Goal: Find specific page/section: Find specific page/section

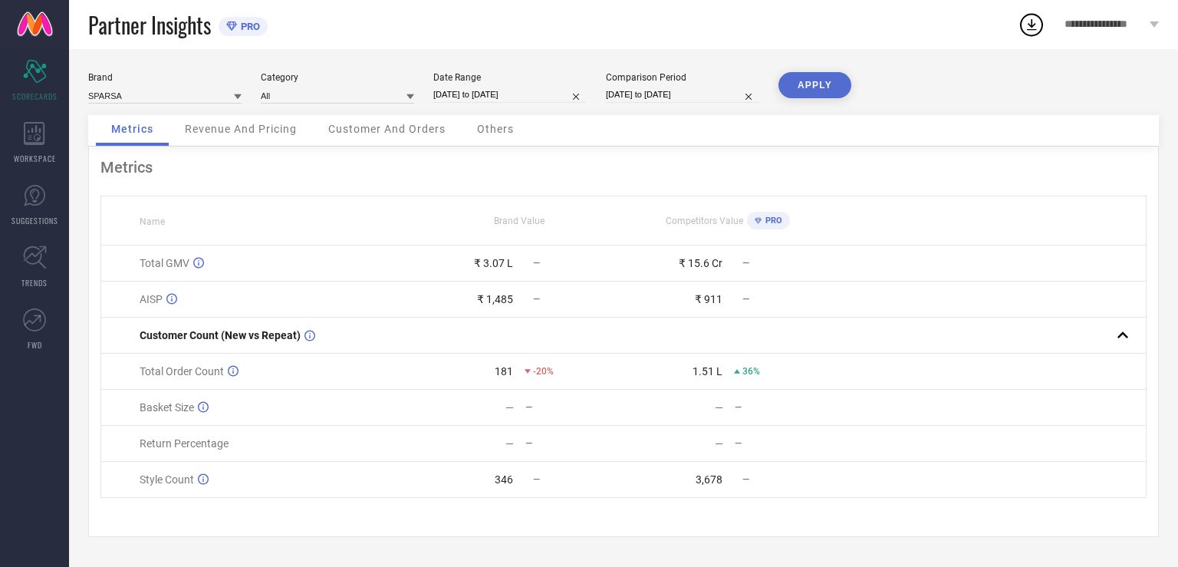
click at [242, 129] on span "Revenue And Pricing" at bounding box center [241, 129] width 112 height 12
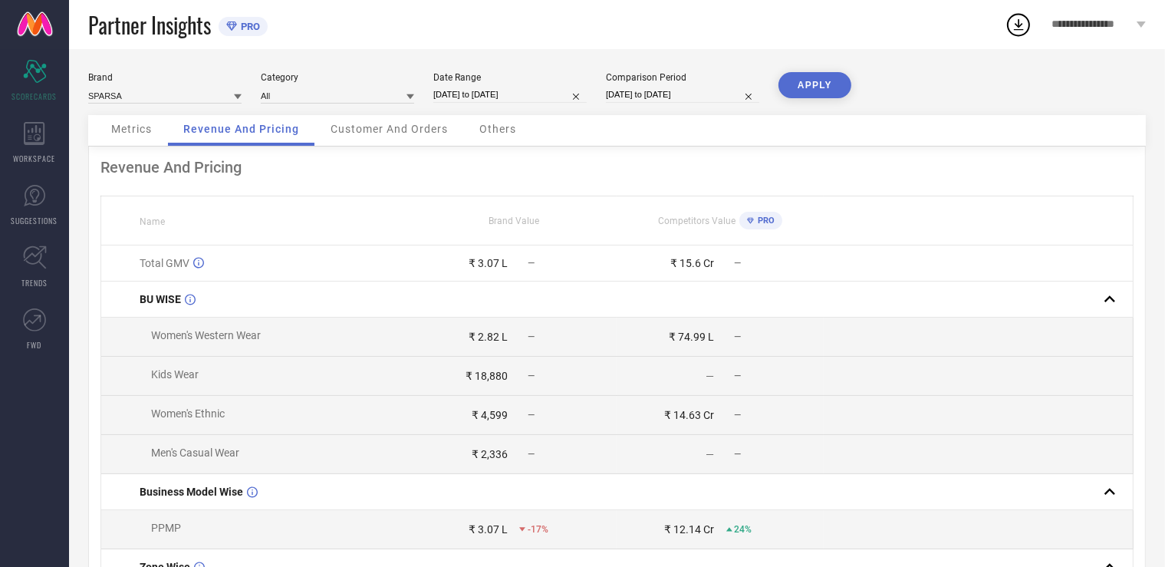
click at [379, 129] on span "Customer And Orders" at bounding box center [389, 129] width 117 height 12
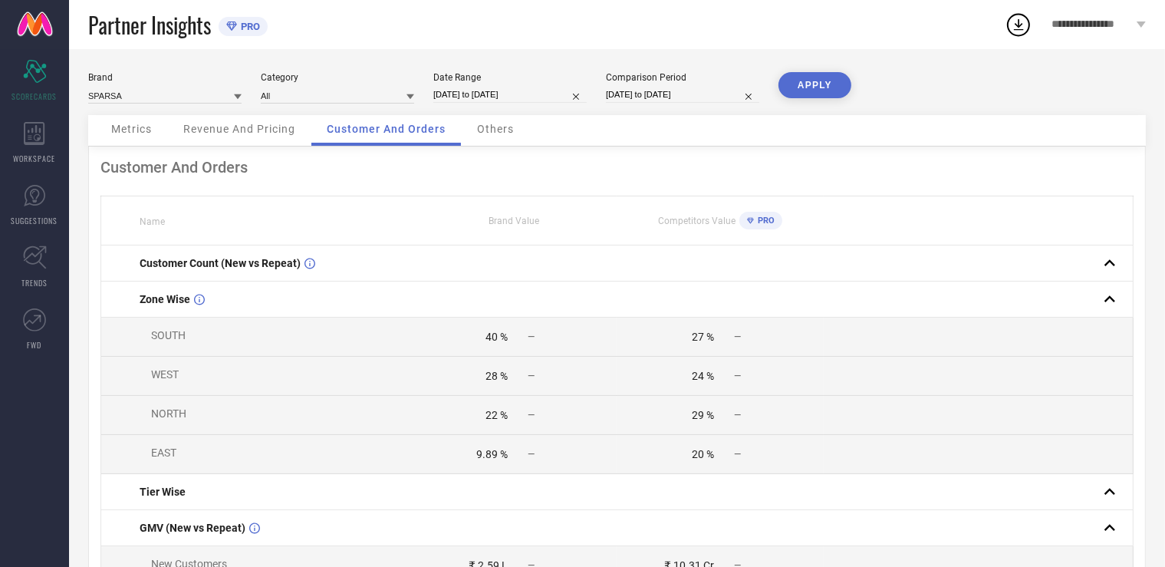
click at [513, 130] on span "Others" at bounding box center [495, 129] width 37 height 12
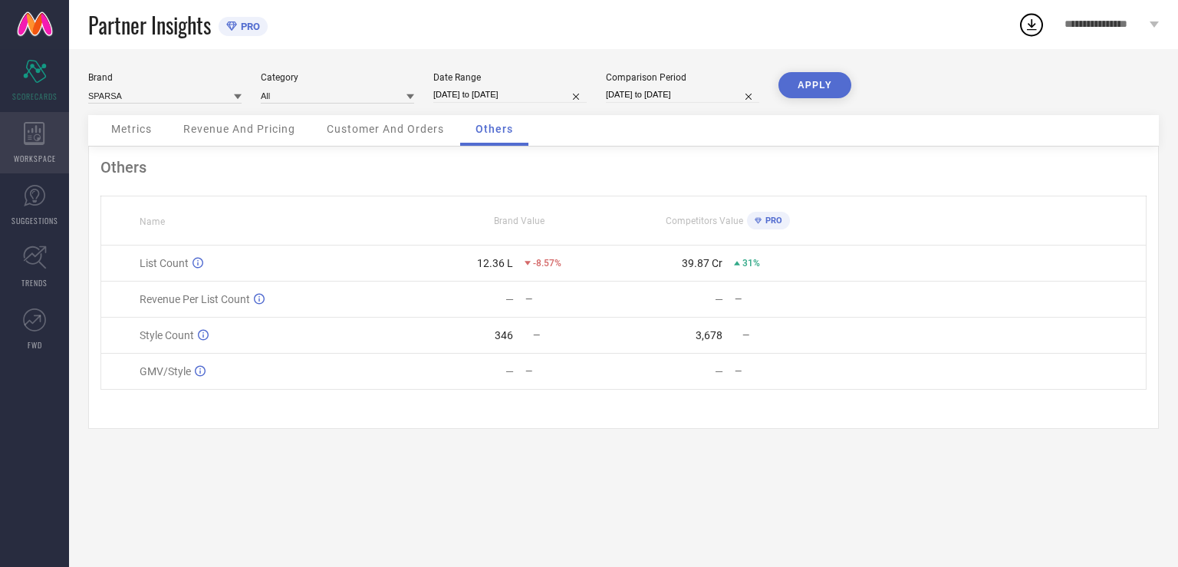
click at [41, 149] on div "WORKSPACE" at bounding box center [34, 142] width 69 height 61
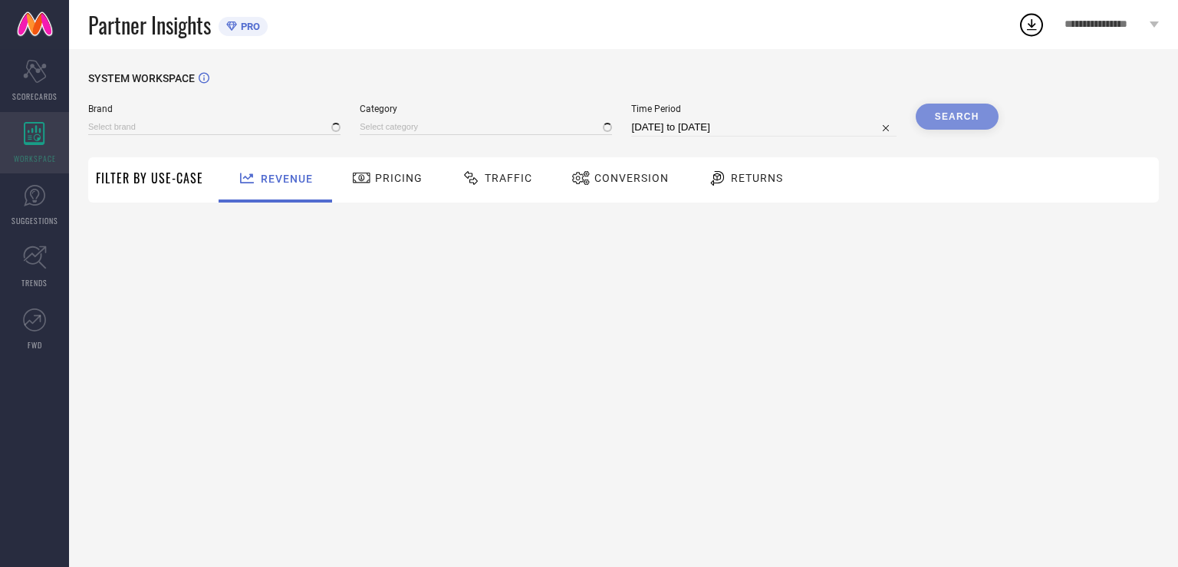
type input "SPARSA"
type input "All"
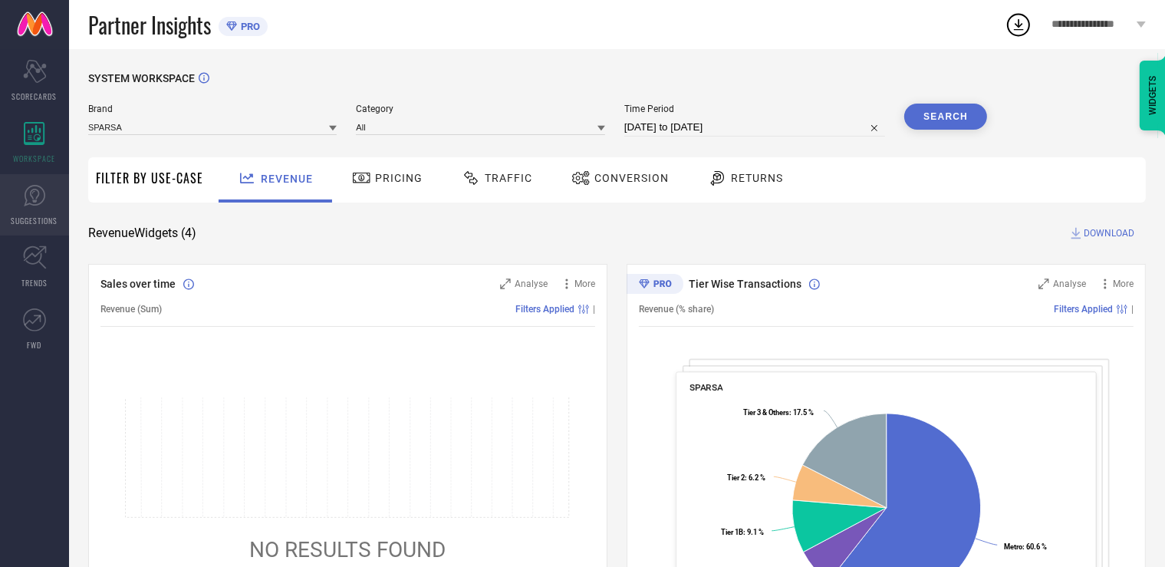
click at [36, 204] on icon at bounding box center [34, 195] width 21 height 21
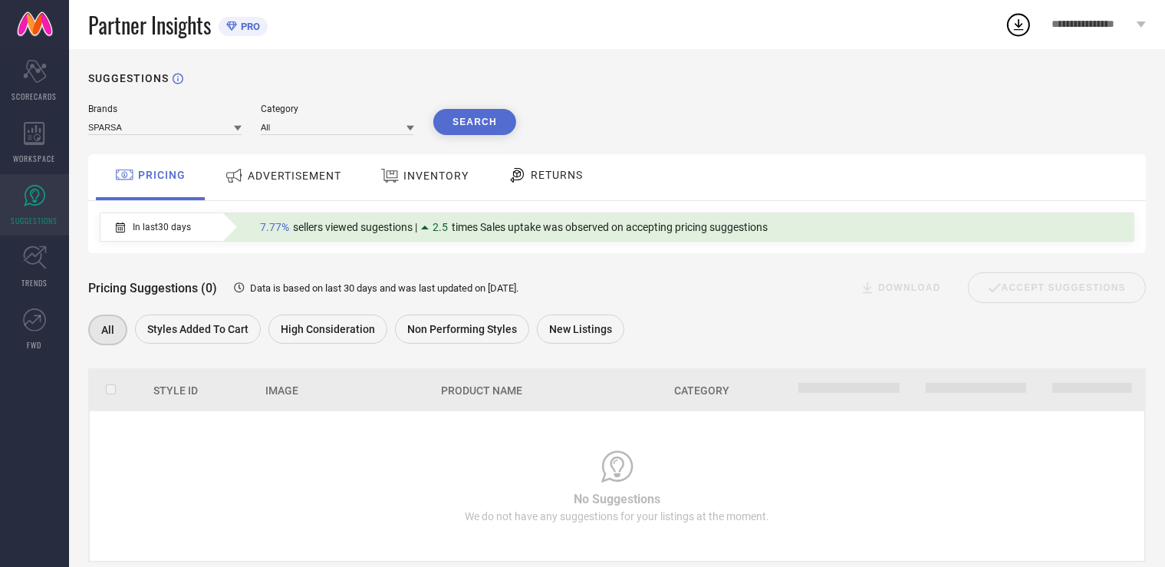
scroll to position [36, 0]
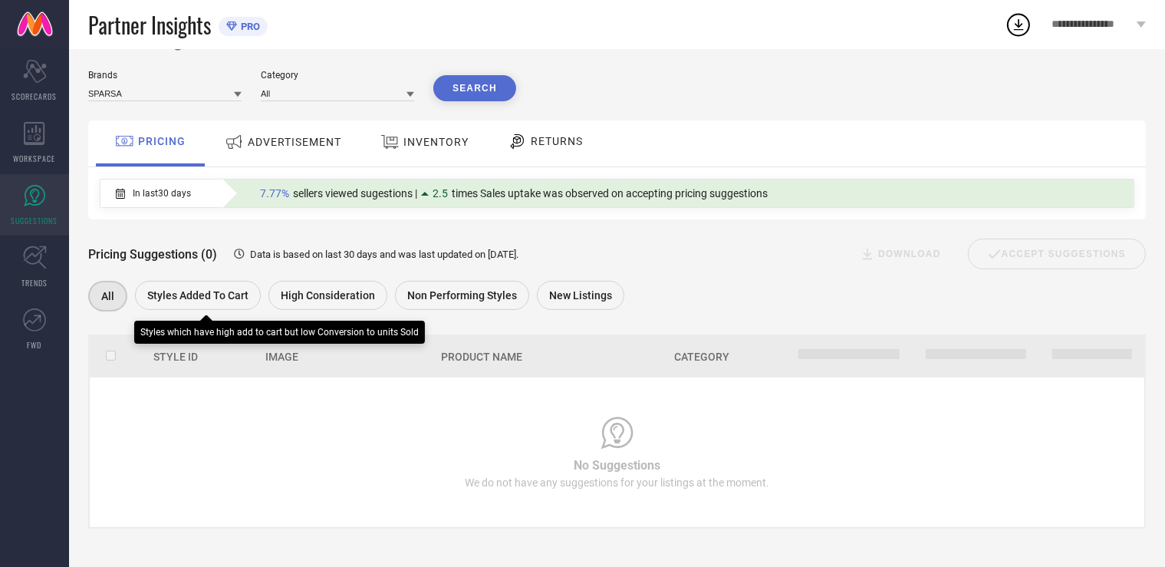
click at [163, 285] on div "Styles Added To Cart" at bounding box center [198, 295] width 126 height 29
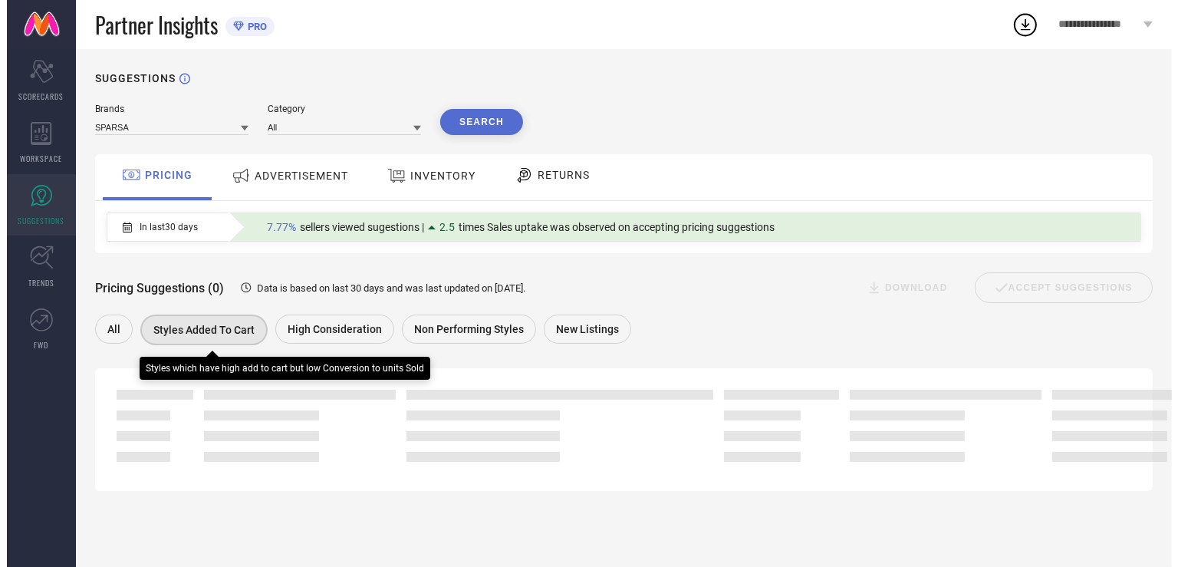
scroll to position [0, 0]
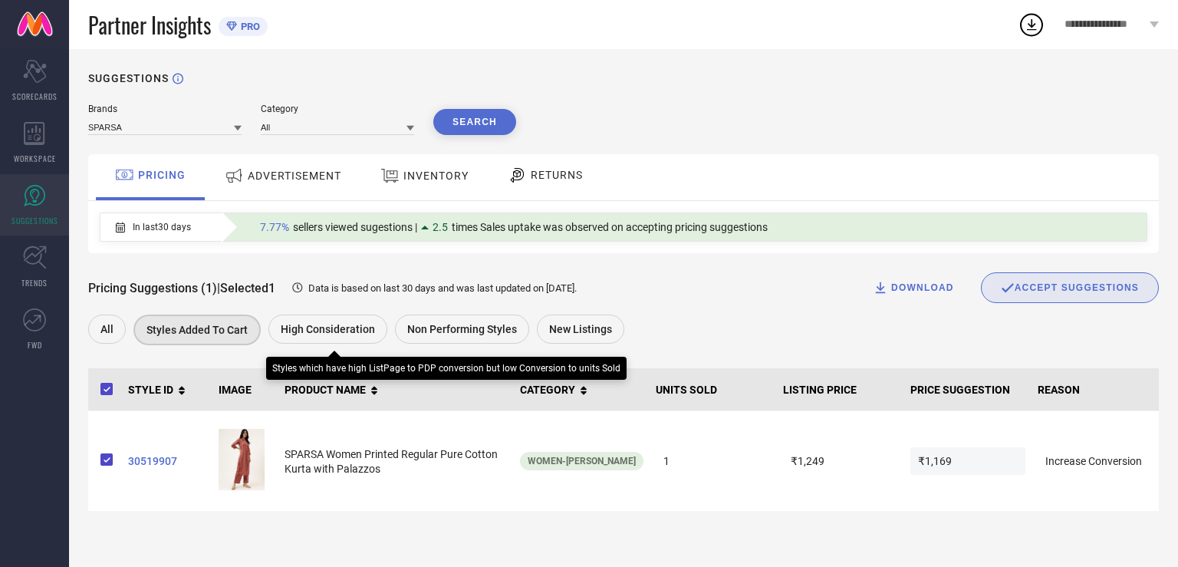
click at [312, 341] on div "High Consideration" at bounding box center [328, 329] width 119 height 29
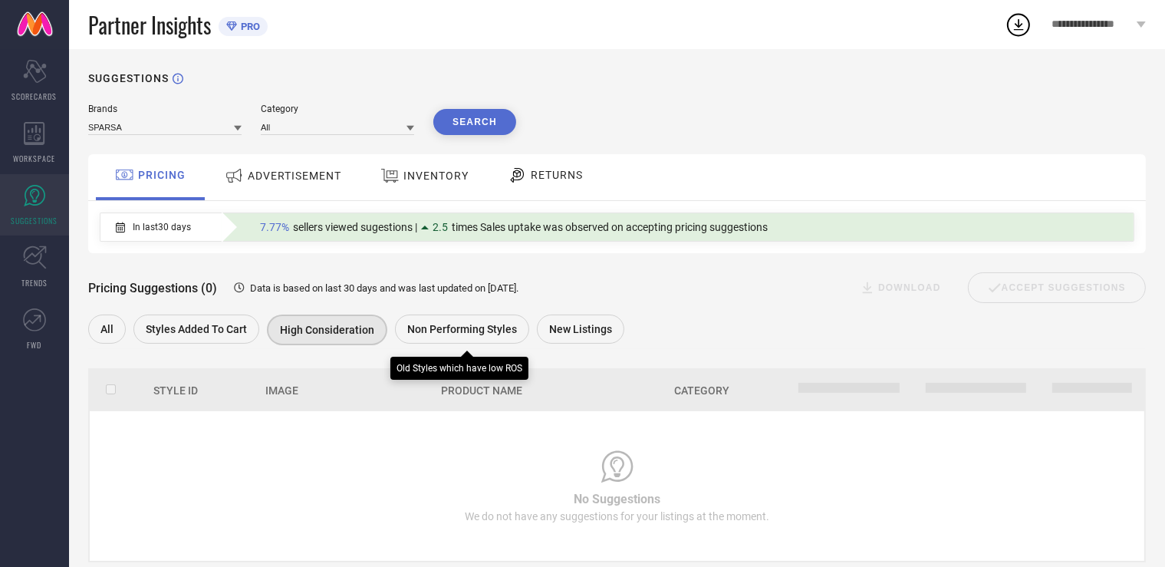
click at [469, 334] on span "Non Performing Styles" at bounding box center [462, 329] width 110 height 12
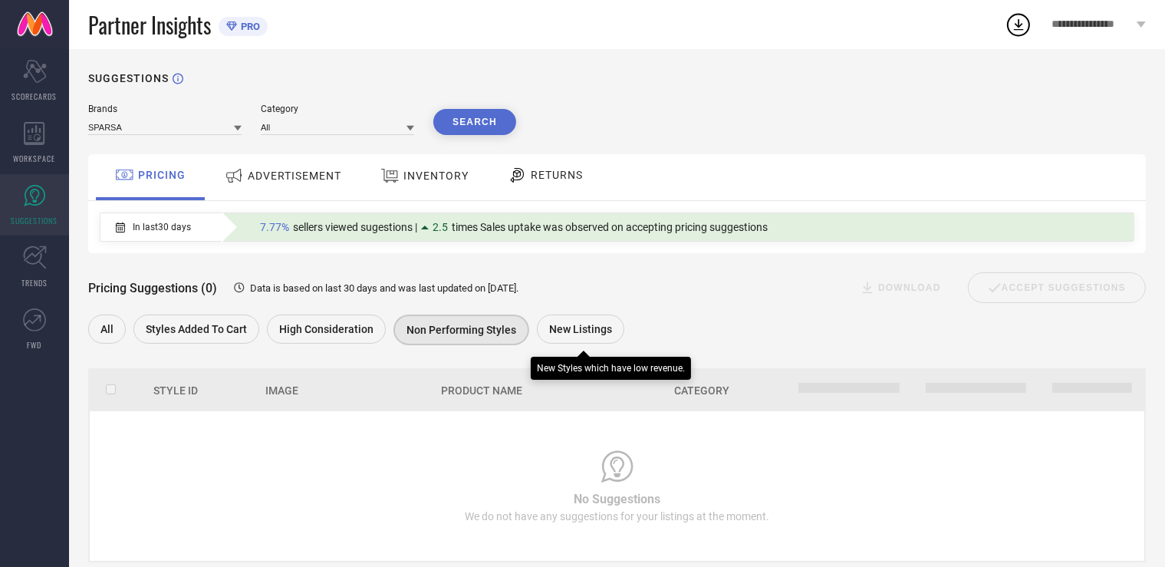
click at [584, 331] on span "New Listings" at bounding box center [580, 329] width 63 height 12
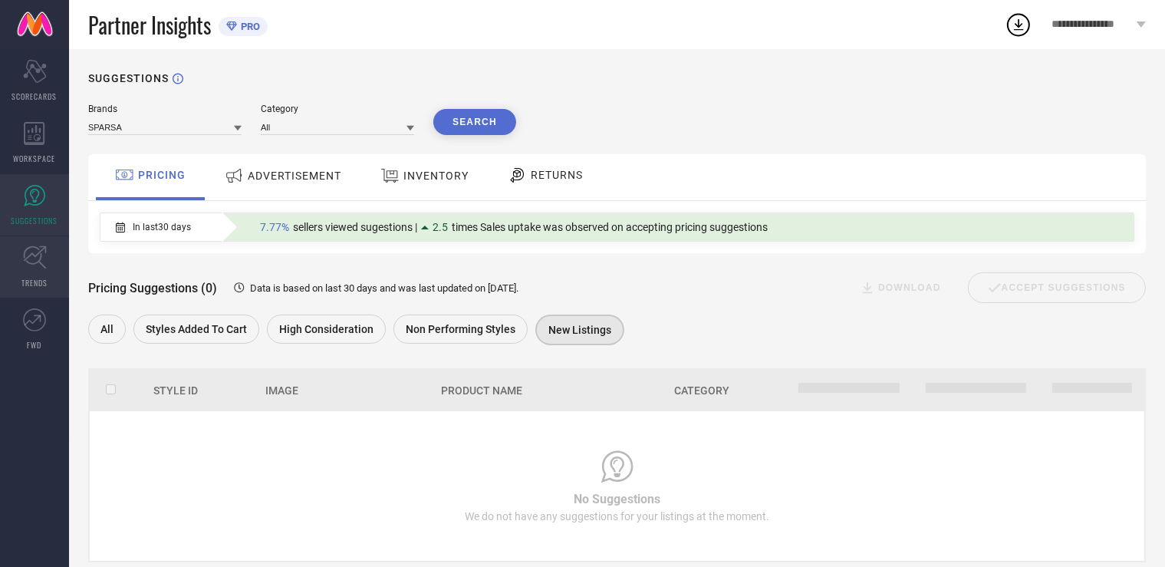
click at [31, 268] on icon at bounding box center [35, 257] width 24 height 24
